Goal: Find specific page/section: Find specific page/section

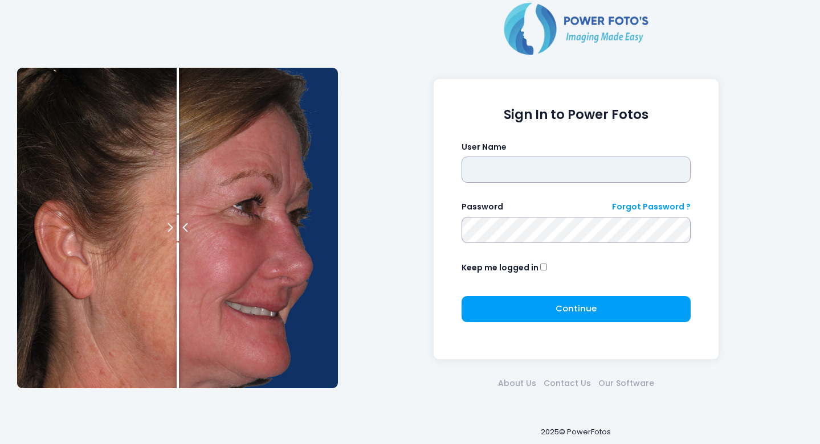
type input "*******"
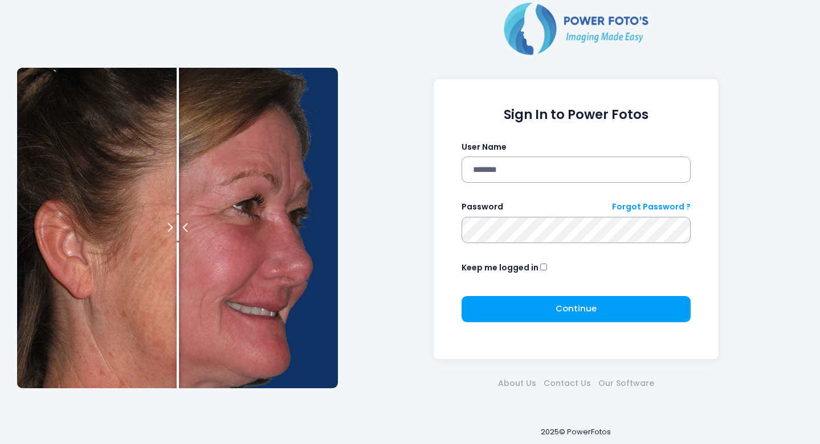
click button "submit" at bounding box center [0, 0] width 0 height 0
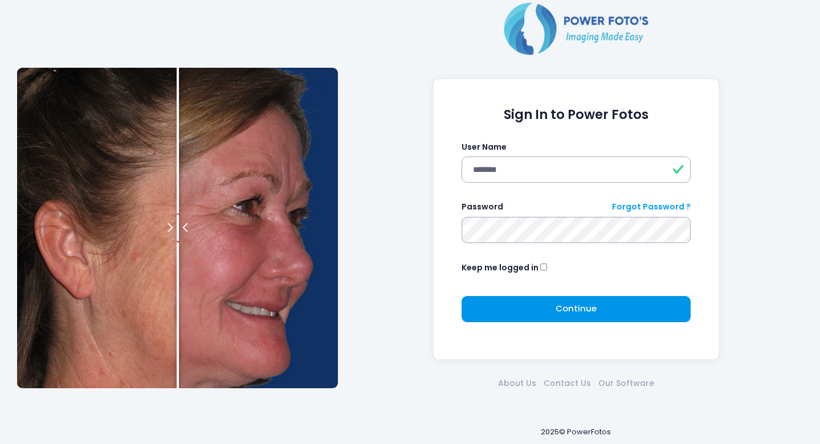
click at [554, 311] on button "Continue Please wait..." at bounding box center [577, 309] width 230 height 26
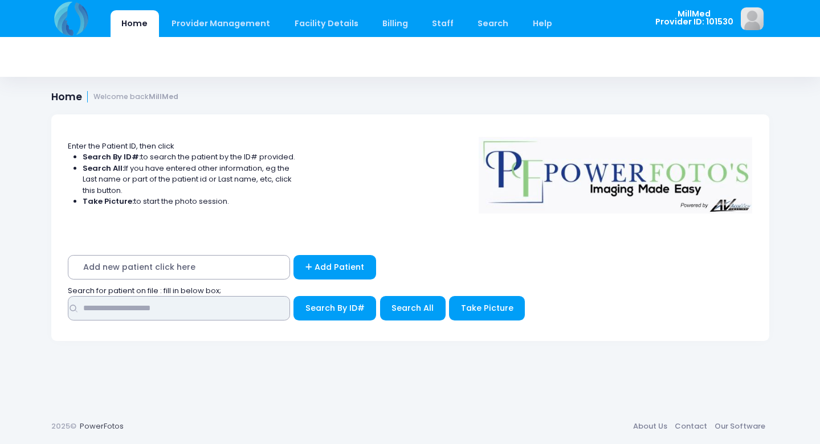
click at [153, 303] on input "text" at bounding box center [179, 308] width 222 height 25
type input "******"
click at [408, 307] on span "Search All" at bounding box center [412, 308] width 42 height 11
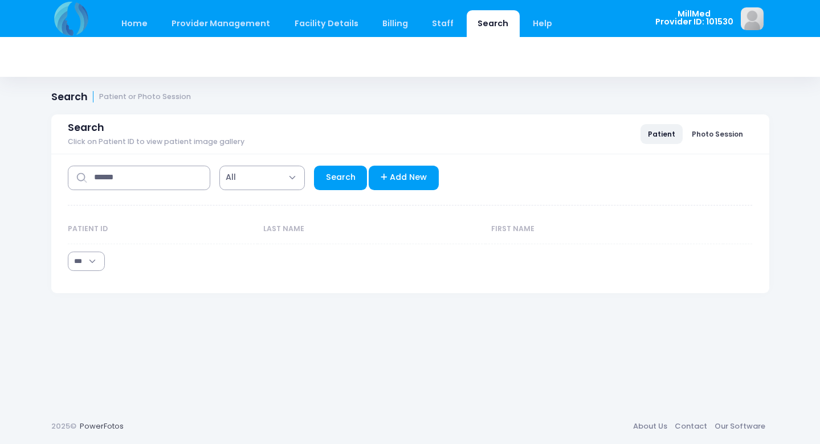
select select "***"
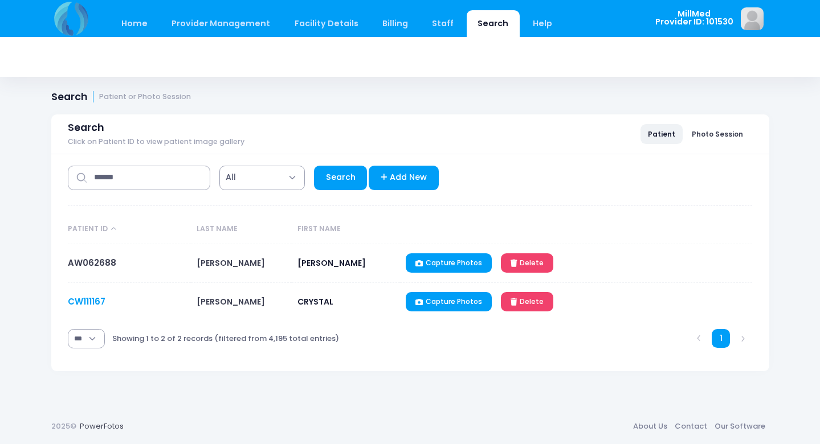
click at [91, 301] on link "CW111167" at bounding box center [87, 302] width 38 height 12
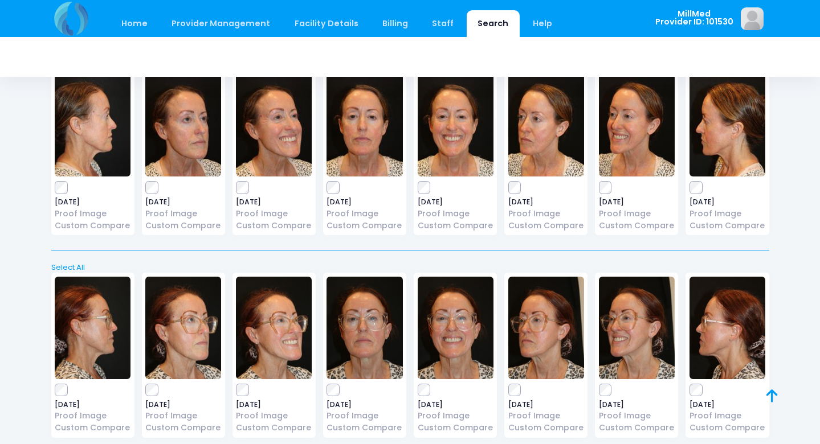
scroll to position [689, 0]
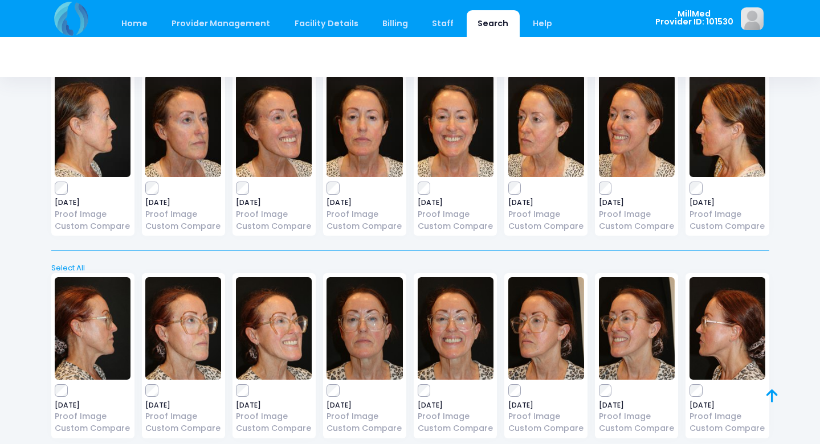
click at [364, 140] on img at bounding box center [365, 126] width 76 height 103
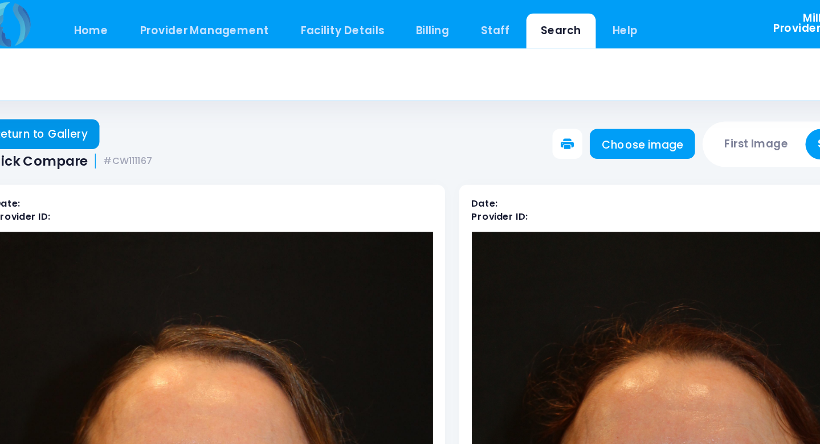
click at [61, 103] on link "Return to Gallery" at bounding box center [96, 102] width 90 height 23
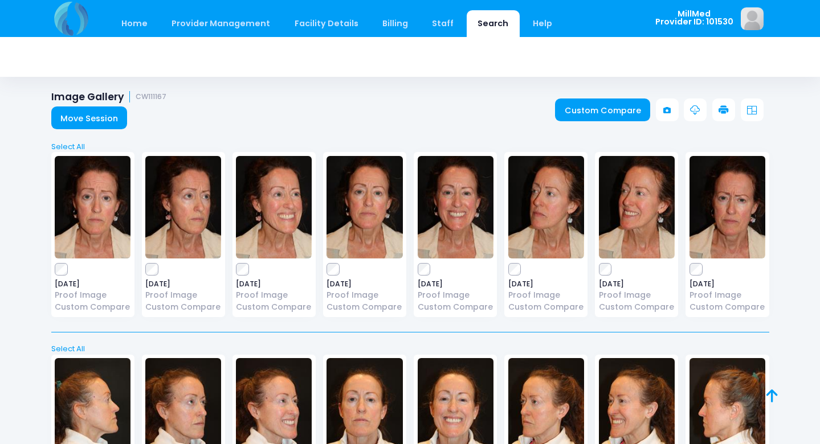
click at [368, 219] on img at bounding box center [365, 207] width 76 height 103
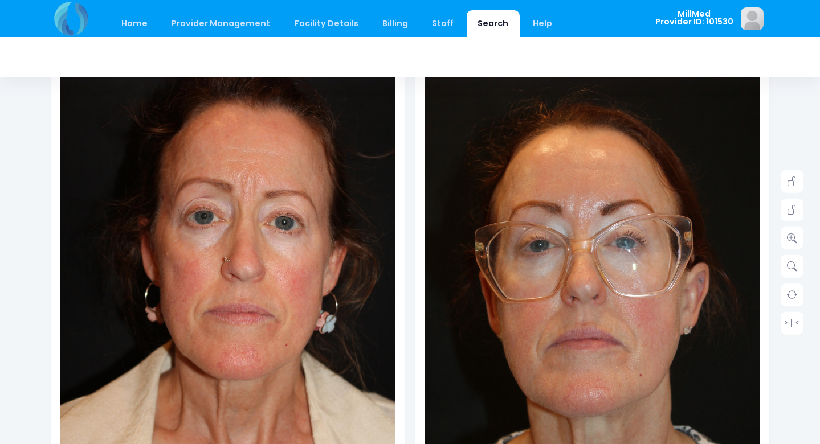
scroll to position [179, 0]
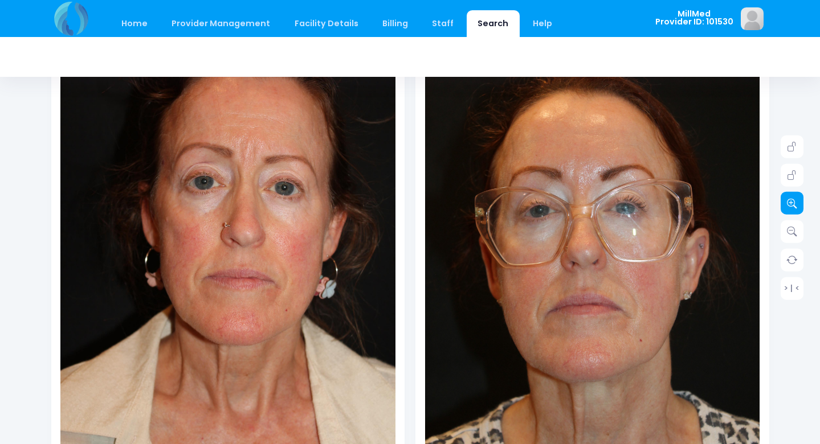
click at [794, 206] on icon at bounding box center [792, 203] width 10 height 10
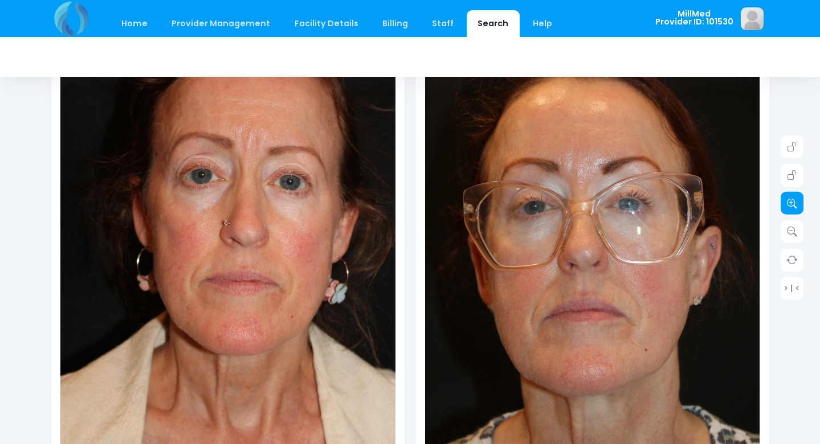
click at [794, 206] on icon at bounding box center [792, 203] width 10 height 10
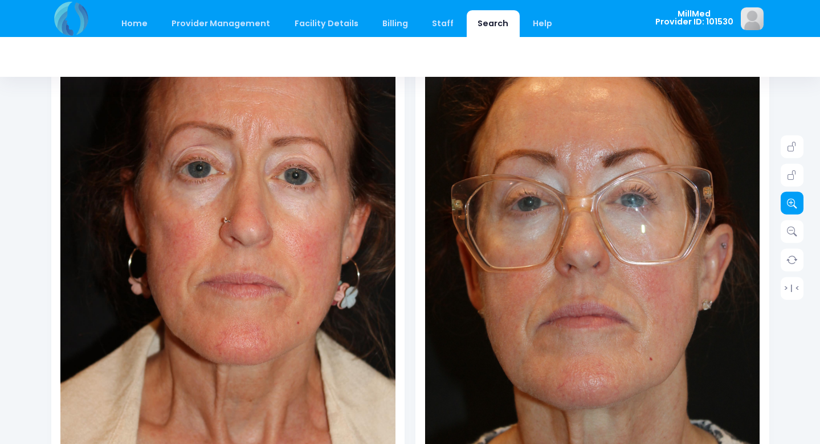
click at [794, 206] on icon at bounding box center [792, 203] width 10 height 10
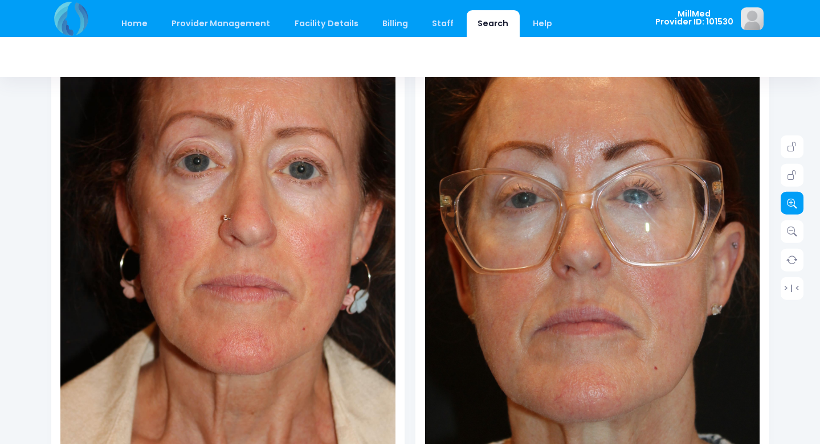
click at [794, 206] on icon at bounding box center [792, 203] width 10 height 10
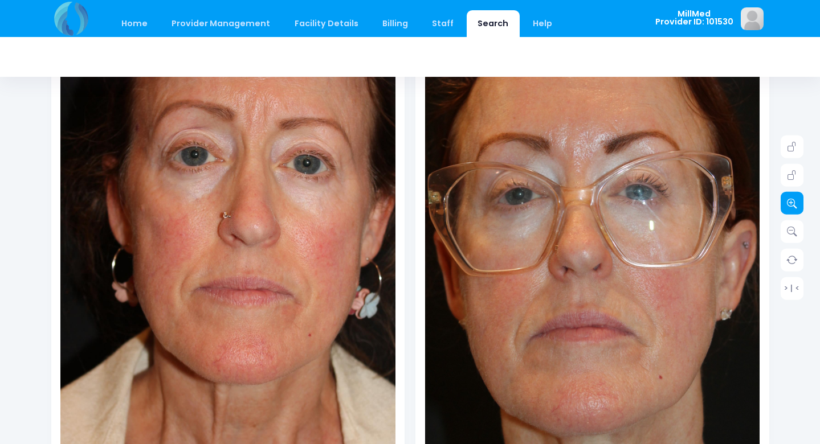
click at [794, 206] on icon at bounding box center [792, 203] width 10 height 10
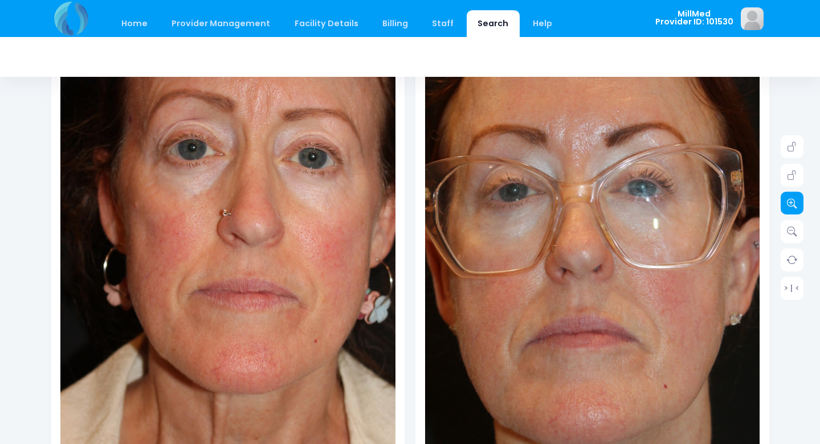
click at [794, 206] on icon at bounding box center [792, 203] width 10 height 10
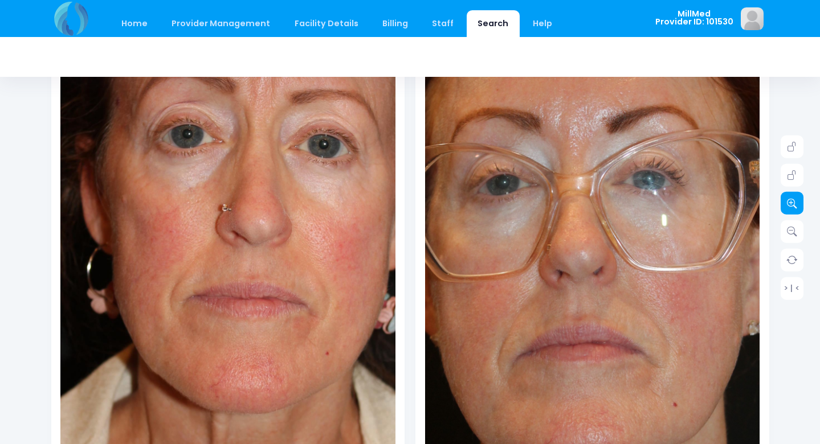
click at [794, 206] on icon at bounding box center [792, 203] width 10 height 10
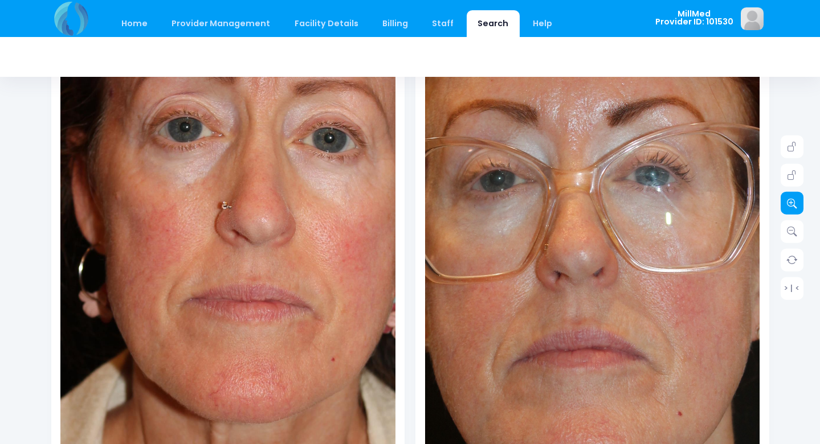
click at [794, 206] on icon at bounding box center [792, 203] width 10 height 10
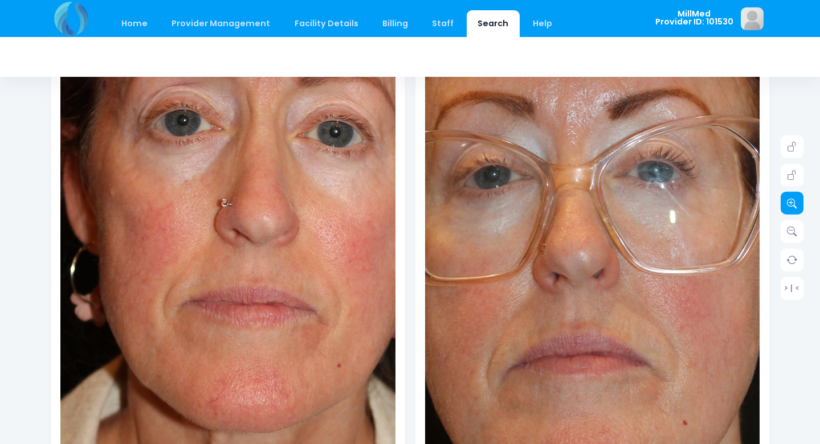
click at [794, 206] on icon at bounding box center [792, 203] width 10 height 10
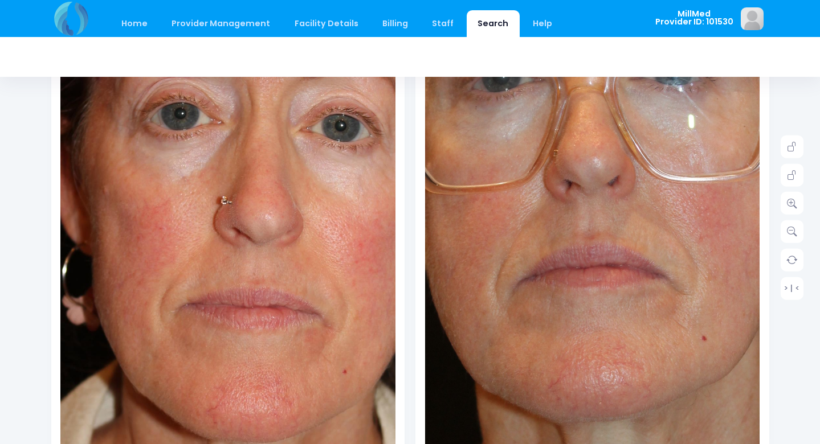
click at [579, 304] on img at bounding box center [607, 156] width 670 height 1006
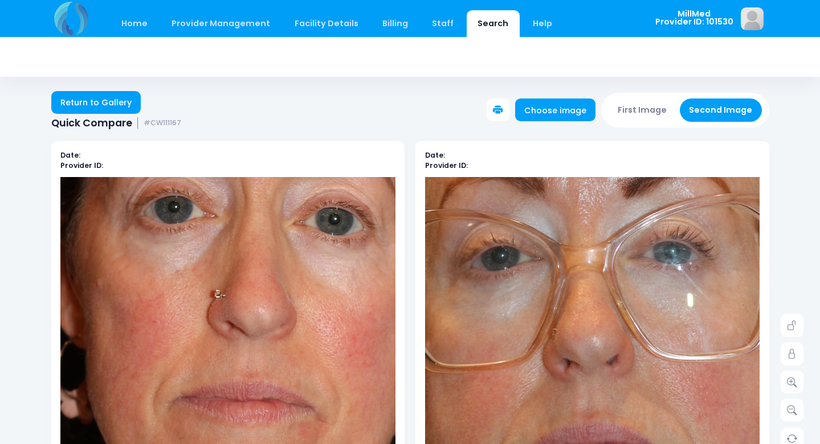
scroll to position [0, 0]
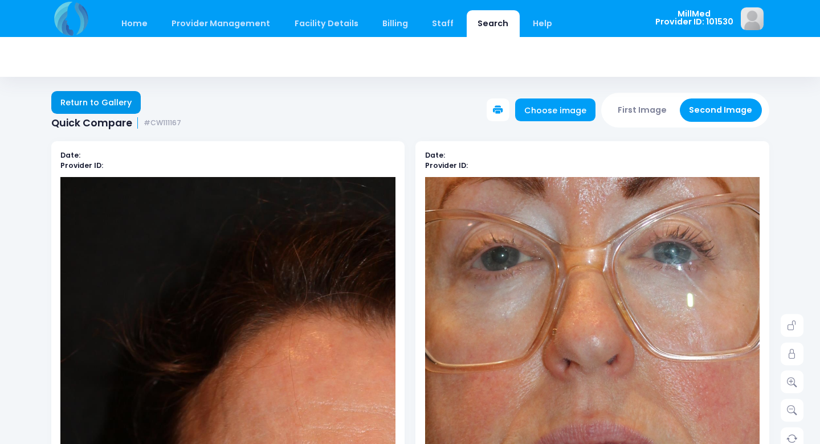
click at [81, 99] on link "Return to Gallery" at bounding box center [96, 102] width 90 height 23
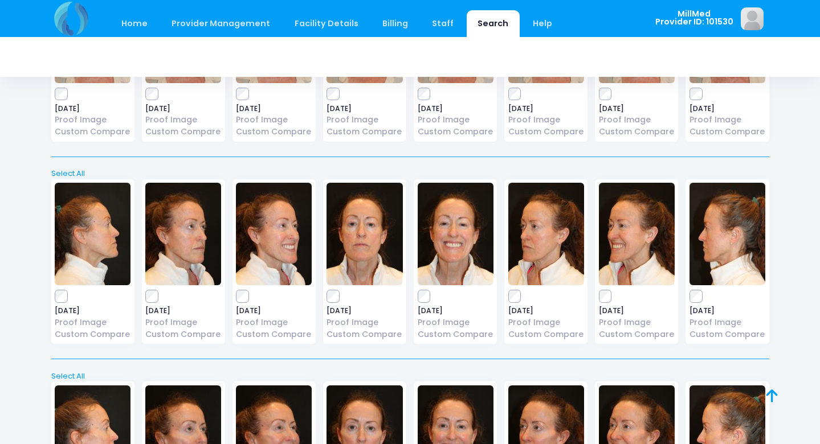
scroll to position [40, 0]
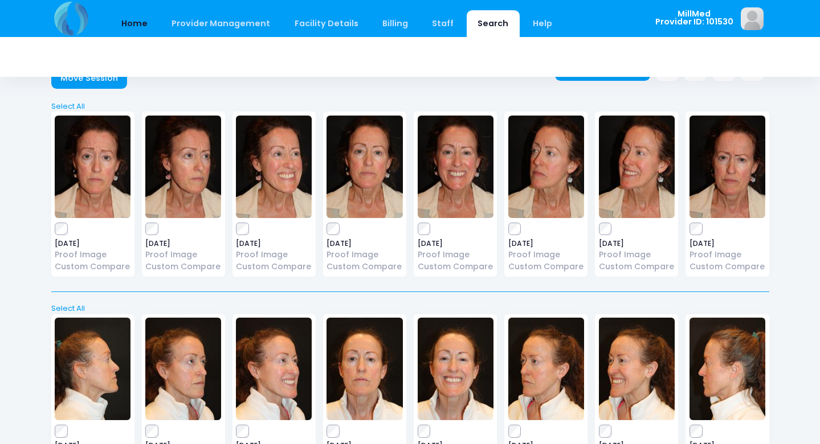
click at [129, 26] on link "Home" at bounding box center [135, 23] width 48 height 27
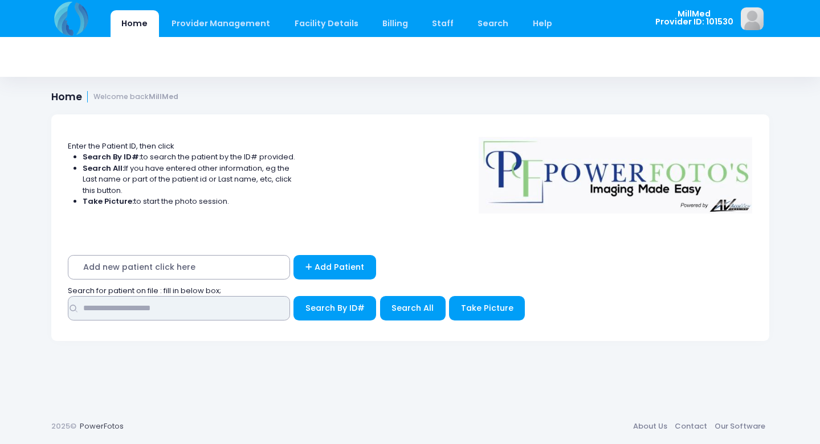
click at [167, 307] on input "text" at bounding box center [179, 308] width 222 height 25
type input "******"
click at [336, 303] on span "Search By ID#" at bounding box center [334, 308] width 59 height 11
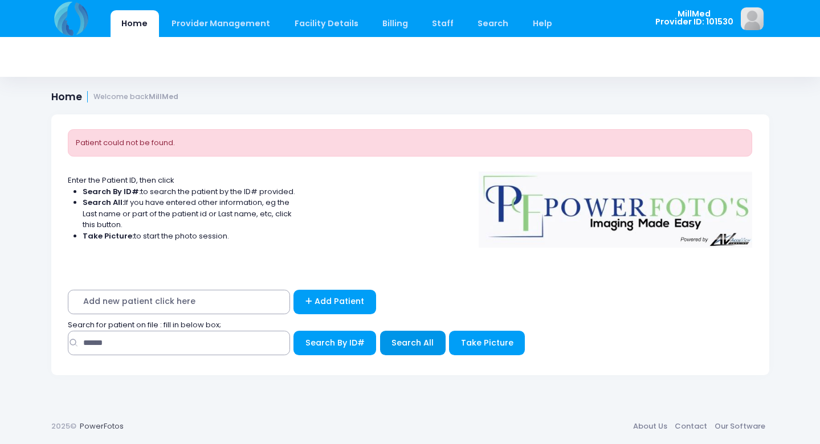
click at [411, 344] on span "Search All" at bounding box center [412, 342] width 42 height 11
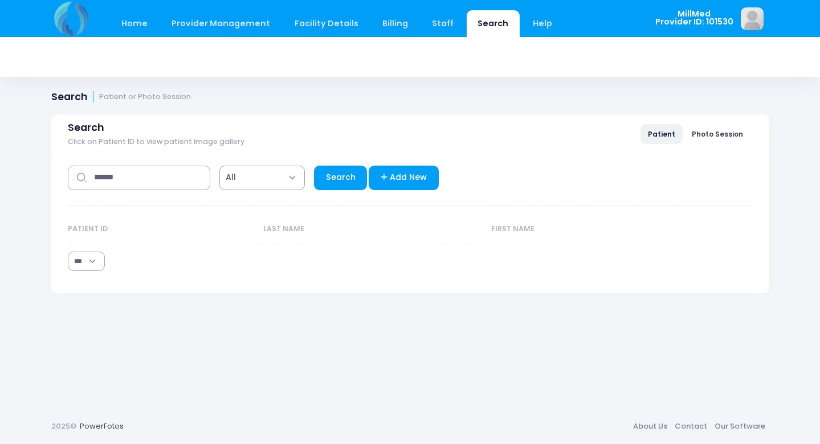
select select "***"
